Goal: Task Accomplishment & Management: Manage account settings

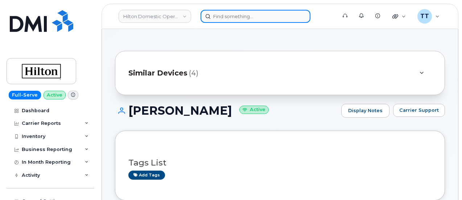
click at [220, 16] on input at bounding box center [256, 16] width 110 height 13
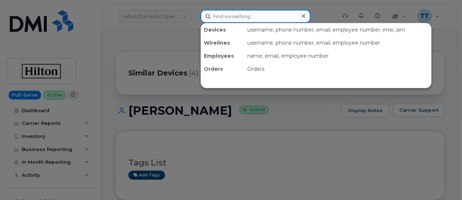
paste input "346-413-0020"
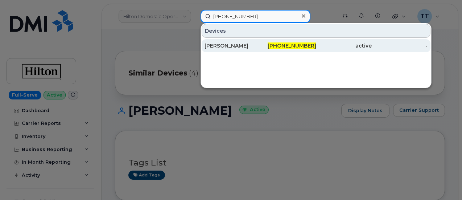
type input "346-413-0020"
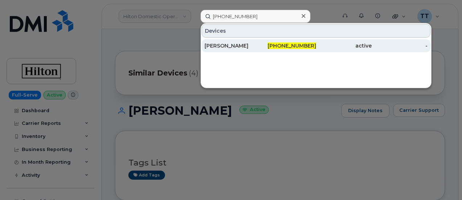
click at [244, 47] on div "FREDRICK GAINES" at bounding box center [233, 45] width 56 height 7
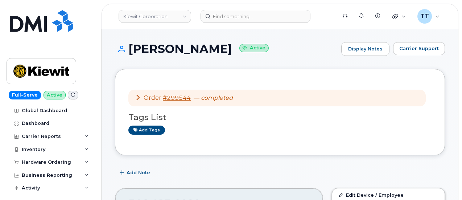
click at [164, 48] on h1 "FREDRICK GAINES Active" at bounding box center [226, 48] width 223 height 13
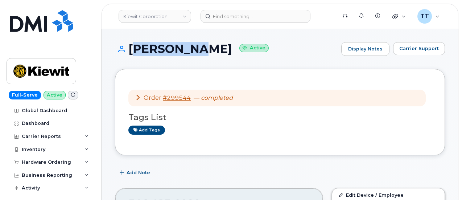
click at [164, 48] on h1 "FREDRICK GAINES Active" at bounding box center [226, 48] width 223 height 13
copy h1 "FREDRICK GAINES"
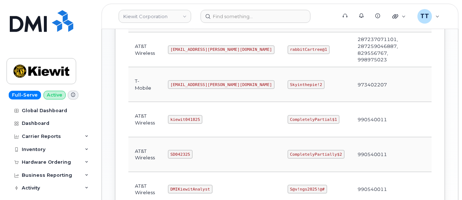
scroll to position [363, 0]
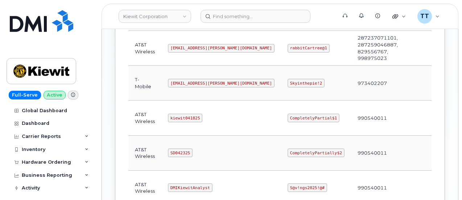
click at [180, 114] on code "kiewit041825" at bounding box center [185, 118] width 34 height 9
copy code "kiewit041825"
click at [219, 114] on td "kiewit041825" at bounding box center [222, 118] width 120 height 35
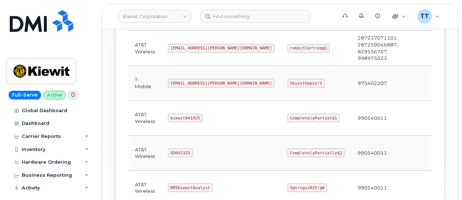
click at [288, 114] on code "CompletelyPartial$1" at bounding box center [314, 118] width 52 height 9
copy code "CompletelyPartial$1"
click at [351, 114] on td "990540011" at bounding box center [377, 118] width 53 height 35
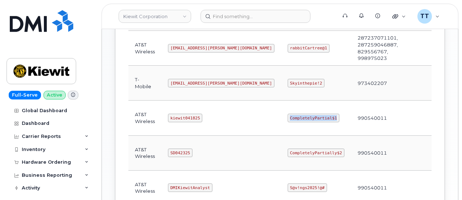
click at [300, 114] on code "CompletelyPartial$1" at bounding box center [314, 118] width 52 height 9
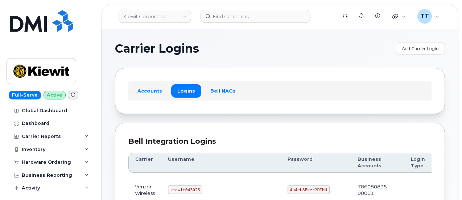
scroll to position [363, 0]
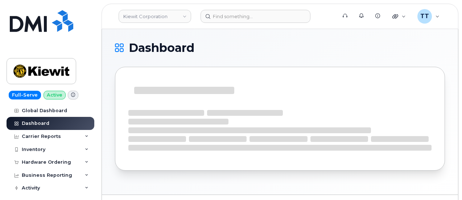
click at [240, 8] on header "[PERSON_NAME] Corporation Support Alerts Knowledge Base Quicklinks Suspend / Ca…" at bounding box center [280, 16] width 357 height 25
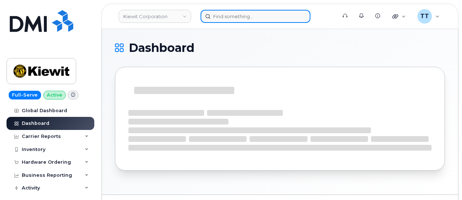
click at [238, 15] on input at bounding box center [256, 16] width 110 height 13
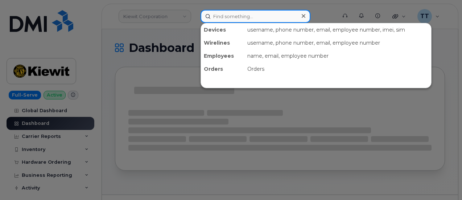
paste input "300572"
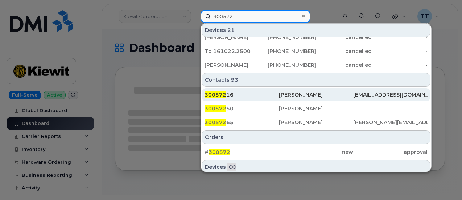
scroll to position [254, 0]
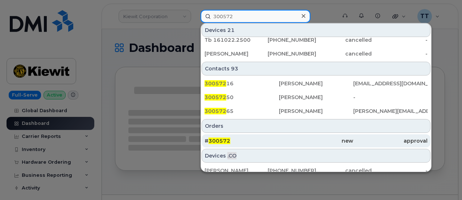
type input "300572"
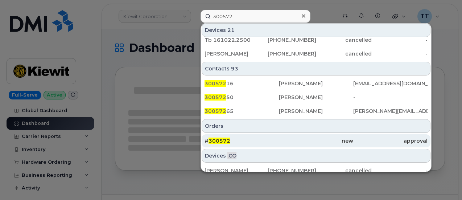
click at [241, 138] on div "# 300572" at bounding box center [242, 140] width 74 height 7
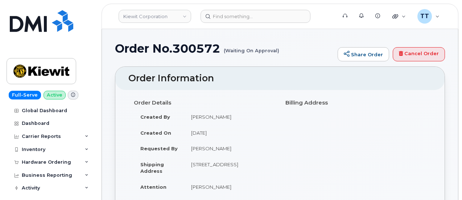
click at [83, 8] on div "Full-Serve Active Global Dashboard Dashboard Carrier Reports Monthly Billing Da…" at bounding box center [49, 100] width 98 height 200
click at [158, 44] on h1 "Order No.300572 (Waiting On Approval)" at bounding box center [224, 48] width 219 height 13
click at [157, 43] on h1 "Order No.300572 (Waiting On Approval)" at bounding box center [224, 48] width 219 height 13
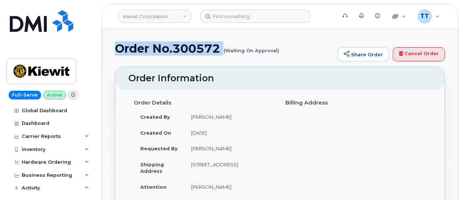
click at [157, 43] on h1 "Order No.300572 (Waiting On Approval)" at bounding box center [224, 48] width 219 height 13
copy h1 "Order No.300572"
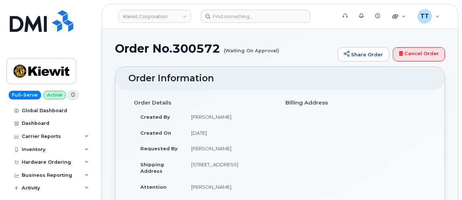
click at [277, 102] on div "Order Details Created By [PERSON_NAME] Created On [DATE] Requested By [PERSON_N…" at bounding box center [204, 149] width 152 height 105
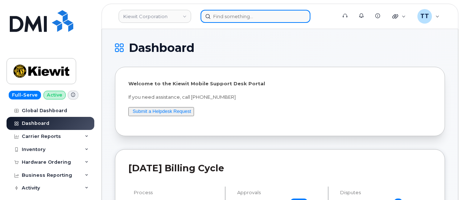
click at [242, 18] on input at bounding box center [256, 16] width 110 height 13
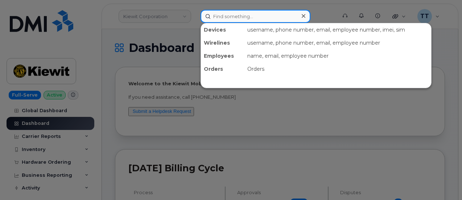
paste input "358713099968824"
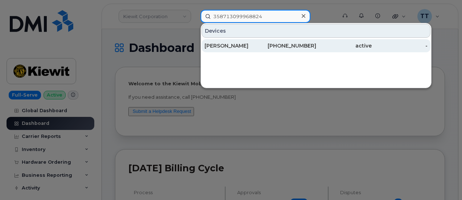
type input "358713099968824"
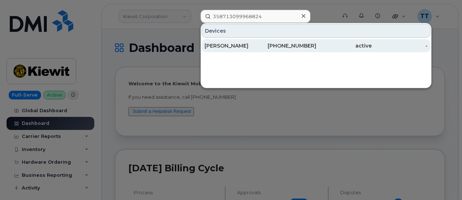
click at [258, 48] on div "NATHAN IWERT" at bounding box center [233, 45] width 56 height 7
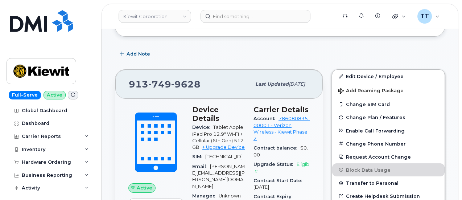
scroll to position [164, 0]
click at [160, 82] on span "749" at bounding box center [159, 83] width 23 height 11
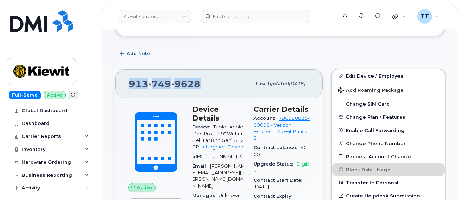
click at [160, 82] on span "749" at bounding box center [159, 83] width 23 height 11
copy span "913 749 9628"
click at [196, 54] on div "Add Note" at bounding box center [280, 53] width 330 height 13
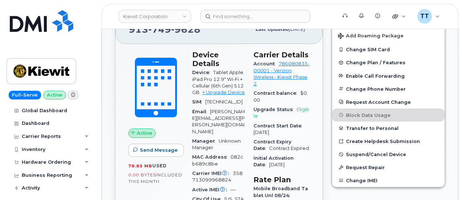
scroll to position [237, 0]
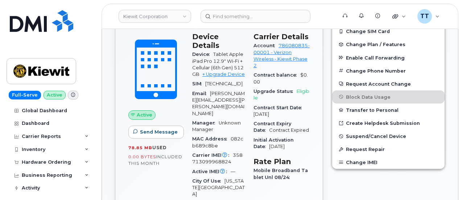
click at [237, 152] on span "358713099968824" at bounding box center [217, 158] width 50 height 12
copy span "358713099968824"
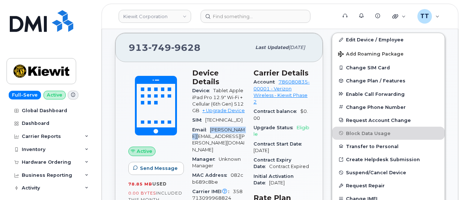
drag, startPoint x: 211, startPoint y: 126, endPoint x: 198, endPoint y: 130, distance: 13.9
click at [198, 130] on span "MICHAEL.PIPPIN@TICUS.COM" at bounding box center [218, 139] width 53 height 25
copy span "MICHAEL.PIPPIN"
click at [242, 133] on div "Email MICHAEL.PIPPIN@TICUS.COM" at bounding box center [218, 139] width 53 height 29
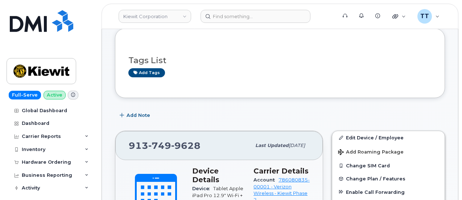
scroll to position [0, 0]
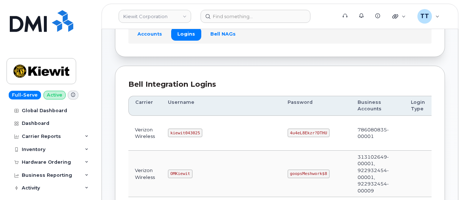
scroll to position [90, 0]
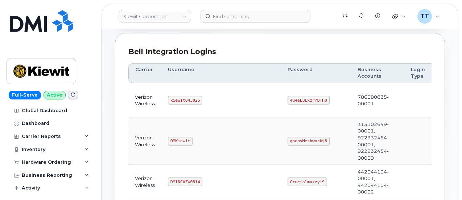
click at [176, 99] on code "kiewit043025" at bounding box center [185, 100] width 34 height 9
copy code "kiewit043025"
click at [288, 98] on code "4u4eL8Ekzr?DTHU" at bounding box center [309, 100] width 42 height 9
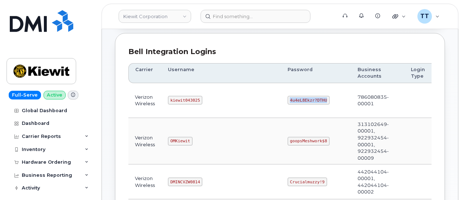
click at [288, 98] on code "4u4eL8Ekzr?DTHU" at bounding box center [309, 100] width 42 height 9
copy code "4u4eL8Ekzr?DTHU"
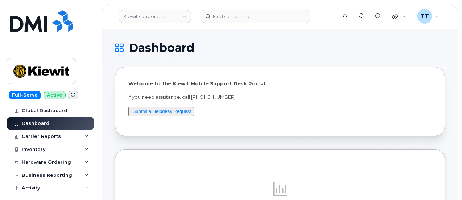
click at [319, 7] on header "Kiewit Corporation Support Alerts Knowledge Base Quicklinks Suspend / Cancel De…" at bounding box center [280, 16] width 357 height 25
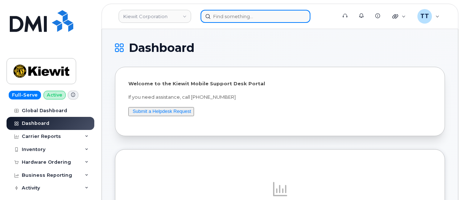
click at [262, 19] on input at bounding box center [256, 16] width 110 height 13
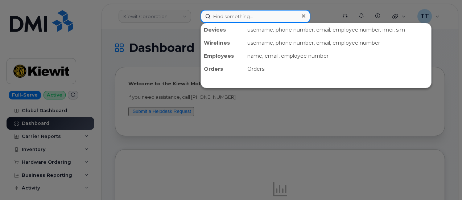
paste input "jose Sotelo"
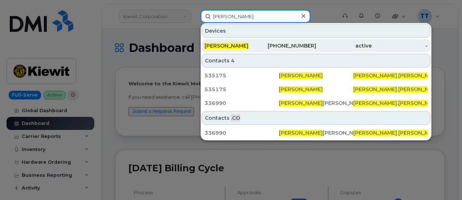
type input "jose Sotelo"
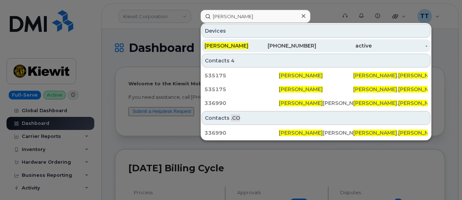
click at [242, 44] on div "[PERSON_NAME]" at bounding box center [233, 45] width 56 height 7
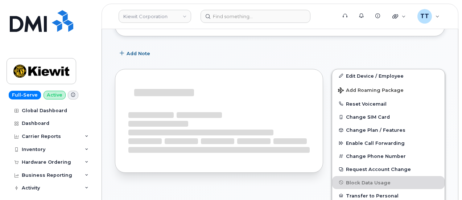
scroll to position [102, 0]
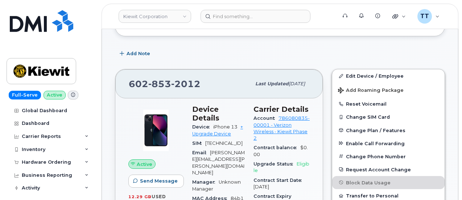
click at [166, 81] on span "853" at bounding box center [159, 83] width 23 height 11
copy span "602 853 2012"
click at [283, 74] on div "602 853 2012 Last updated Sep 06, 2025" at bounding box center [219, 83] width 208 height 29
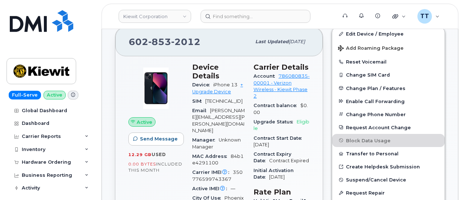
scroll to position [145, 0]
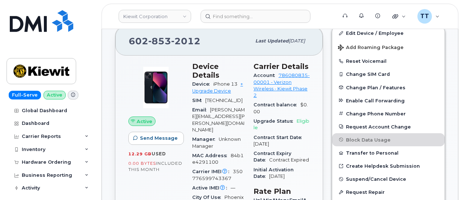
click at [171, 39] on span "2012" at bounding box center [185, 41] width 29 height 11
copy span "602 853 2012"
drag, startPoint x: 229, startPoint y: 162, endPoint x: 191, endPoint y: 156, distance: 38.9
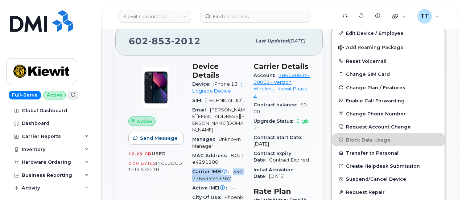
copy div "Carrier IMEI Carrier IMEI is reported during the last billing cycle or change o…"
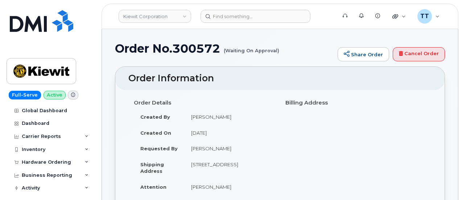
click at [189, 50] on h1 "Order No.300572 (Waiting On Approval)" at bounding box center [224, 48] width 219 height 13
copy h1 "300572"
click at [52, 163] on div "Hardware Ordering" at bounding box center [46, 162] width 49 height 6
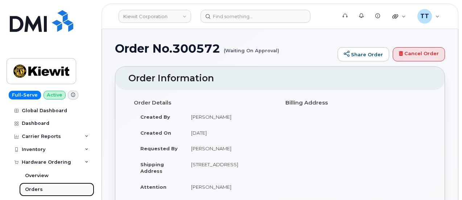
click at [41, 187] on link "Orders" at bounding box center [56, 190] width 75 height 14
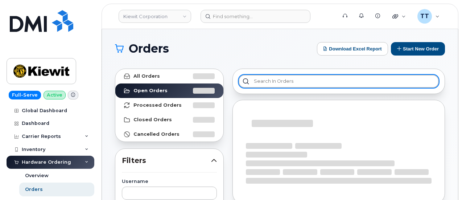
click at [279, 79] on input "text" at bounding box center [339, 81] width 200 height 13
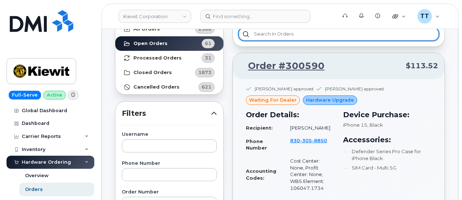
scroll to position [36, 0]
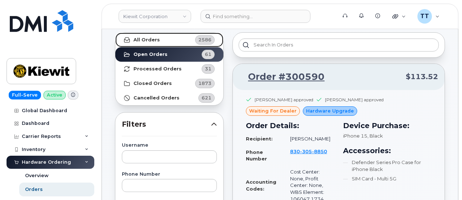
click at [148, 37] on strong "All Orders" at bounding box center [147, 40] width 26 height 6
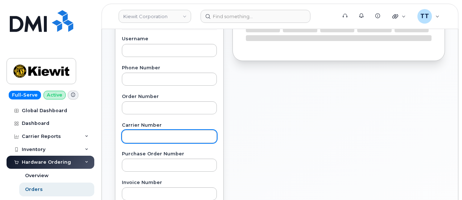
scroll to position [145, 0]
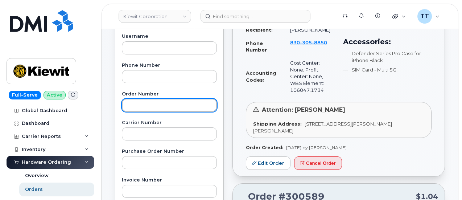
click at [156, 106] on input "text" at bounding box center [169, 105] width 95 height 13
paste input "300572"
click at [129, 104] on input "300572" at bounding box center [169, 105] width 95 height 13
type input "300572"
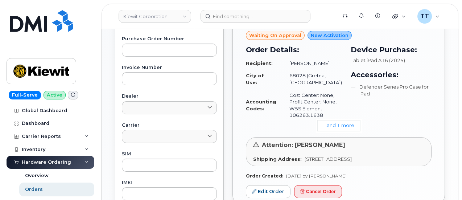
scroll to position [363, 0]
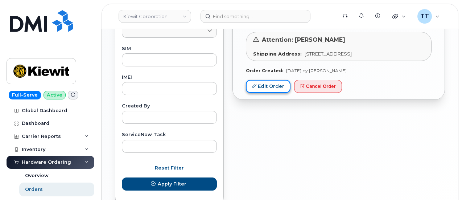
click at [264, 93] on link "Edit Order" at bounding box center [268, 86] width 45 height 13
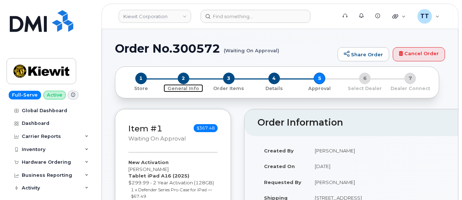
click at [183, 79] on span "2" at bounding box center [184, 79] width 12 height 12
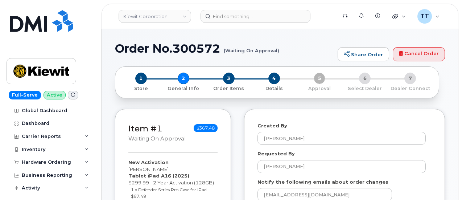
select select
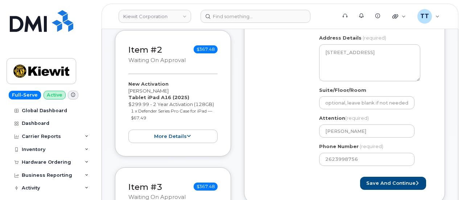
scroll to position [218, 0]
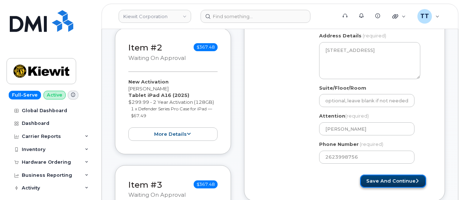
click at [377, 179] on button "Save and Continue" at bounding box center [393, 181] width 66 height 13
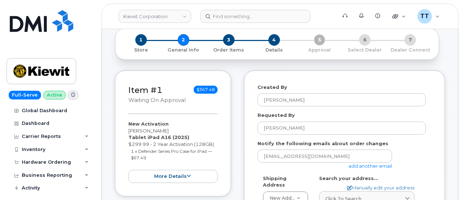
scroll to position [0, 0]
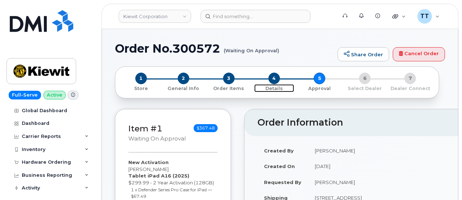
click at [269, 81] on span "4" at bounding box center [275, 79] width 12 height 12
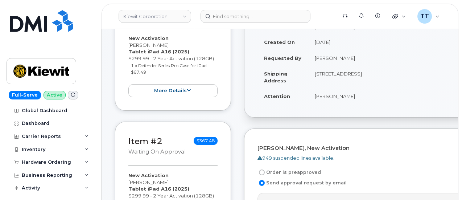
scroll to position [109, 0]
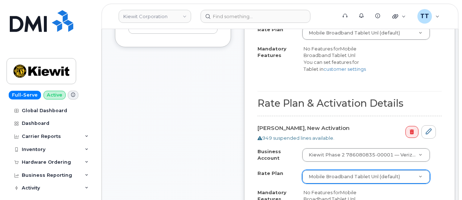
scroll to position [472, 0]
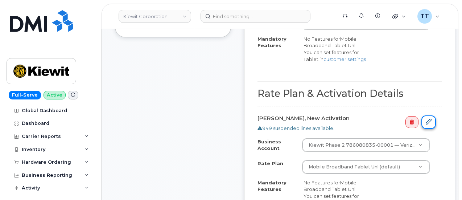
click at [426, 121] on icon at bounding box center [429, 122] width 6 height 6
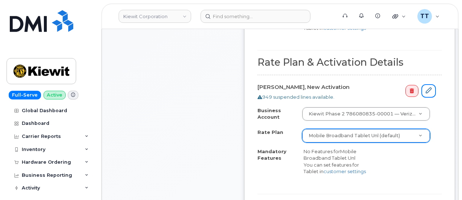
scroll to position [581, 0]
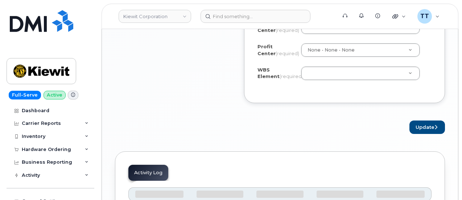
scroll to position [690, 0]
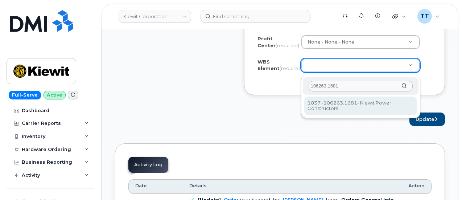
type input "106263.1681"
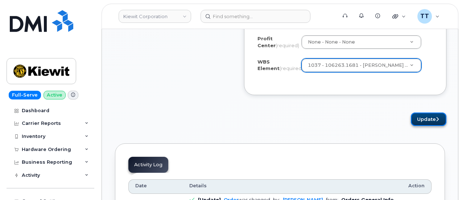
click at [431, 121] on button "Update" at bounding box center [429, 119] width 36 height 13
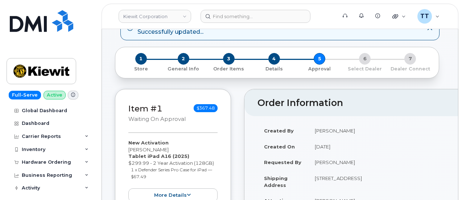
scroll to position [36, 0]
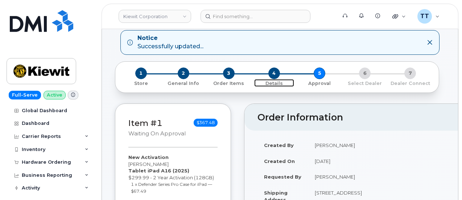
click at [272, 72] on span "4" at bounding box center [275, 74] width 12 height 12
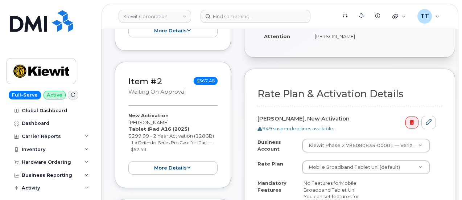
scroll to position [181, 0]
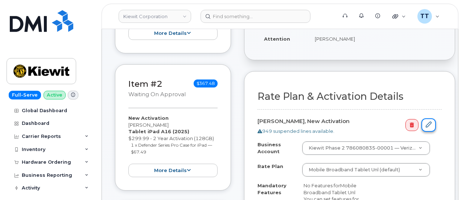
click at [429, 122] on icon at bounding box center [429, 125] width 6 height 6
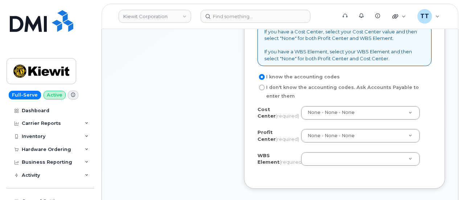
scroll to position [653, 0]
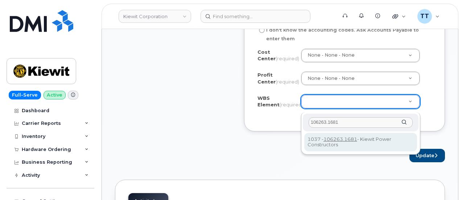
type input "106263.1681"
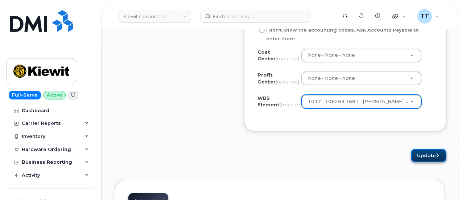
click at [428, 154] on button "Update" at bounding box center [429, 155] width 36 height 13
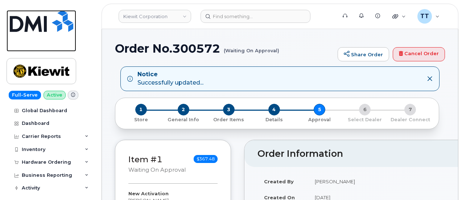
click at [42, 31] on img at bounding box center [42, 21] width 64 height 22
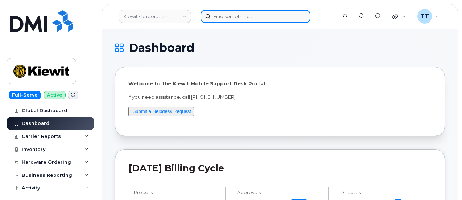
click at [225, 15] on input at bounding box center [256, 16] width 110 height 13
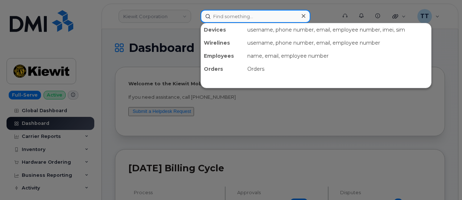
paste input "[PERSON_NAME]"
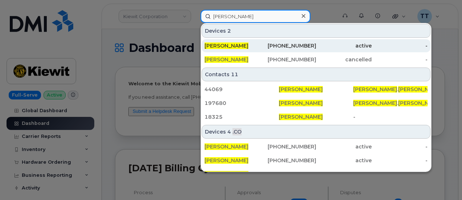
type input "[PERSON_NAME]"
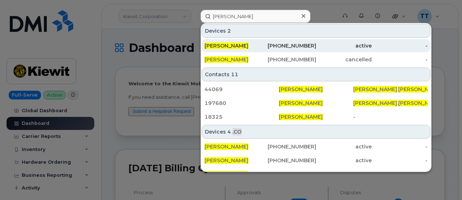
click at [266, 46] on div "[PHONE_NUMBER]" at bounding box center [289, 45] width 56 height 7
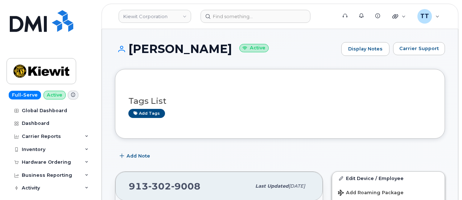
click at [151, 48] on h1 "John Connor Active" at bounding box center [226, 48] width 223 height 13
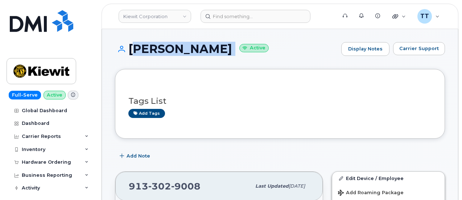
click at [151, 48] on h1 "John Connor Active" at bounding box center [226, 48] width 223 height 13
copy h1 "[PERSON_NAME]"
click at [155, 62] on div "John Connor Active Display Notes Carrier Support" at bounding box center [280, 55] width 330 height 27
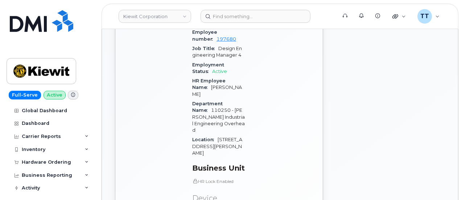
scroll to position [508, 0]
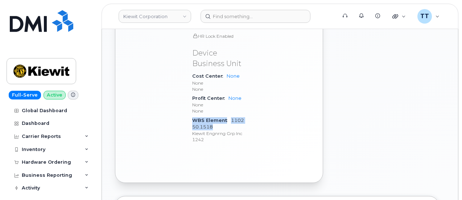
drag, startPoint x: 193, startPoint y: 69, endPoint x: 209, endPoint y: 76, distance: 18.2
click at [217, 116] on div "WBS Element 110250.1518 Kiewit Engnrng Grp Inc 1242" at bounding box center [218, 130] width 53 height 29
copy div "WBS Element 110250.1518"
